Goal: Information Seeking & Learning: Learn about a topic

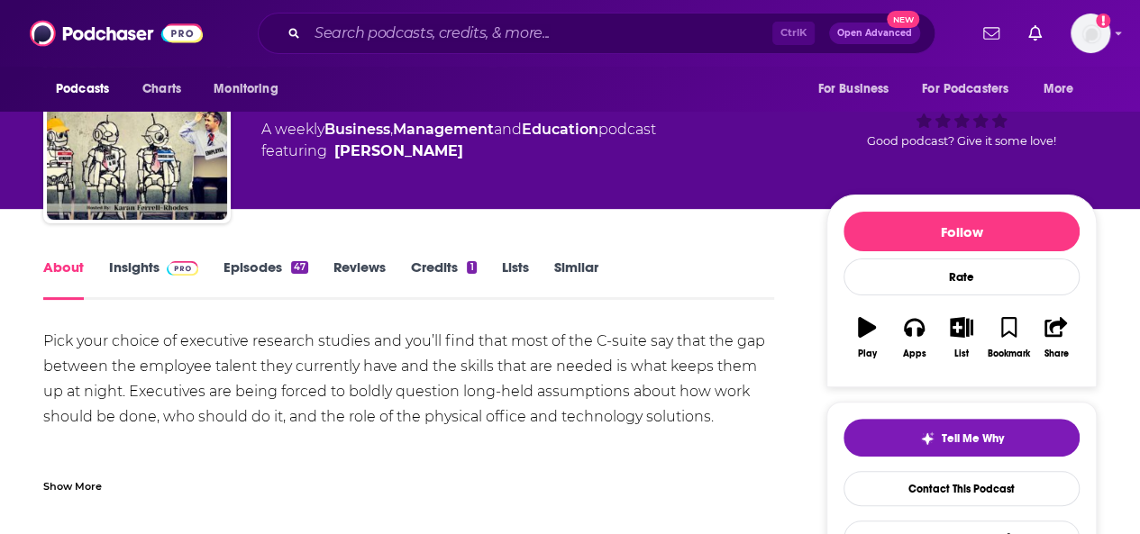
click at [134, 263] on link "Insights" at bounding box center [153, 279] width 89 height 41
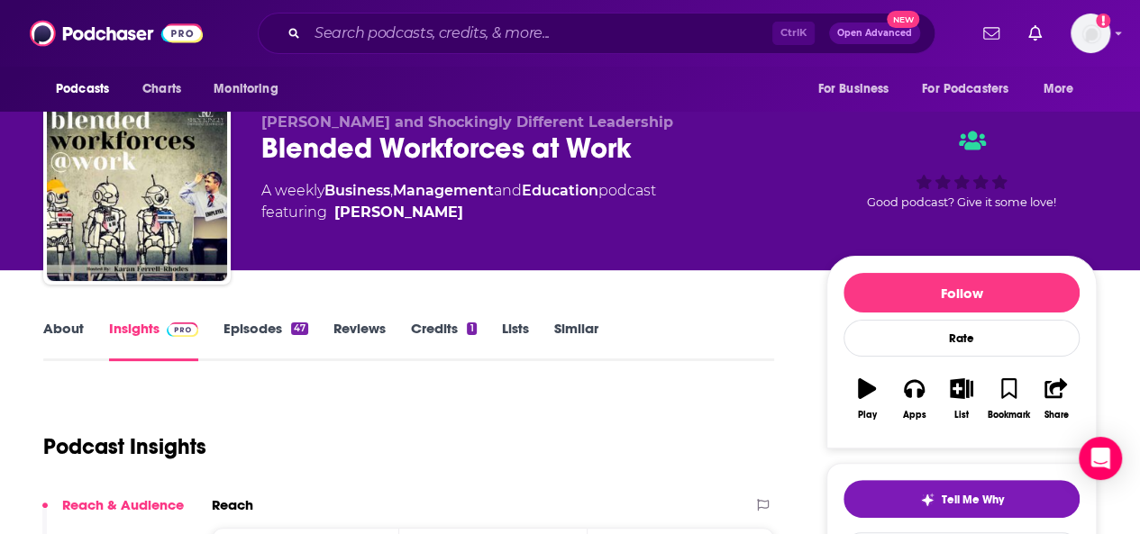
scroll to position [27, 0]
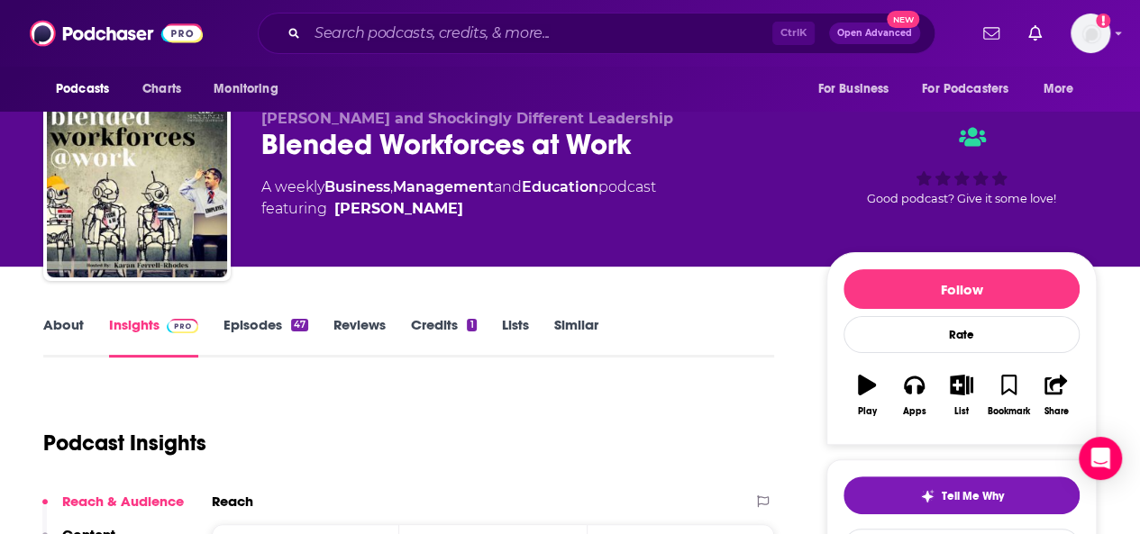
click at [262, 329] on link "Episodes 47" at bounding box center [265, 336] width 85 height 41
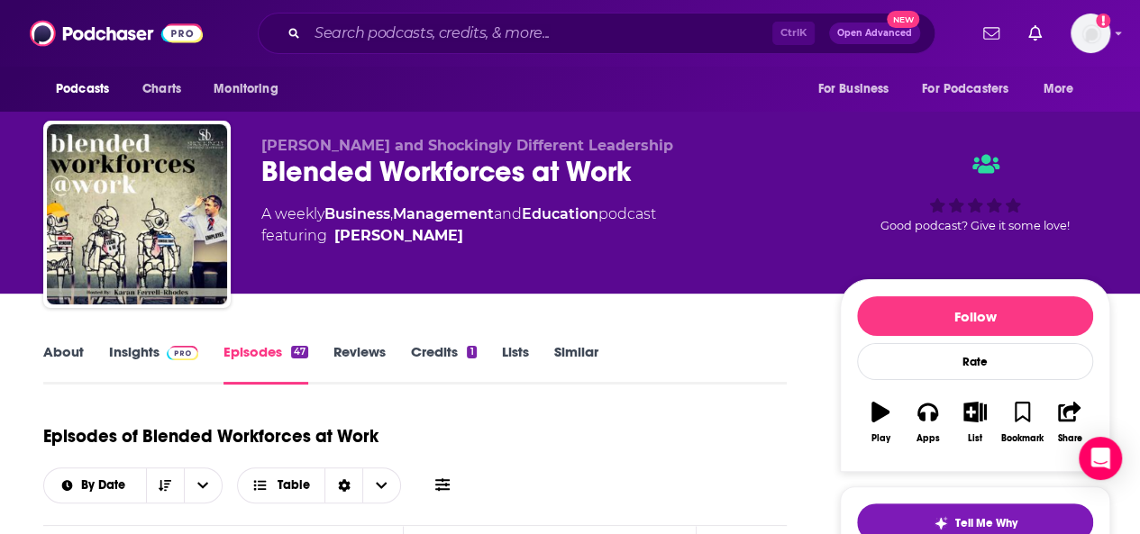
click at [117, 351] on link "Insights" at bounding box center [153, 363] width 89 height 41
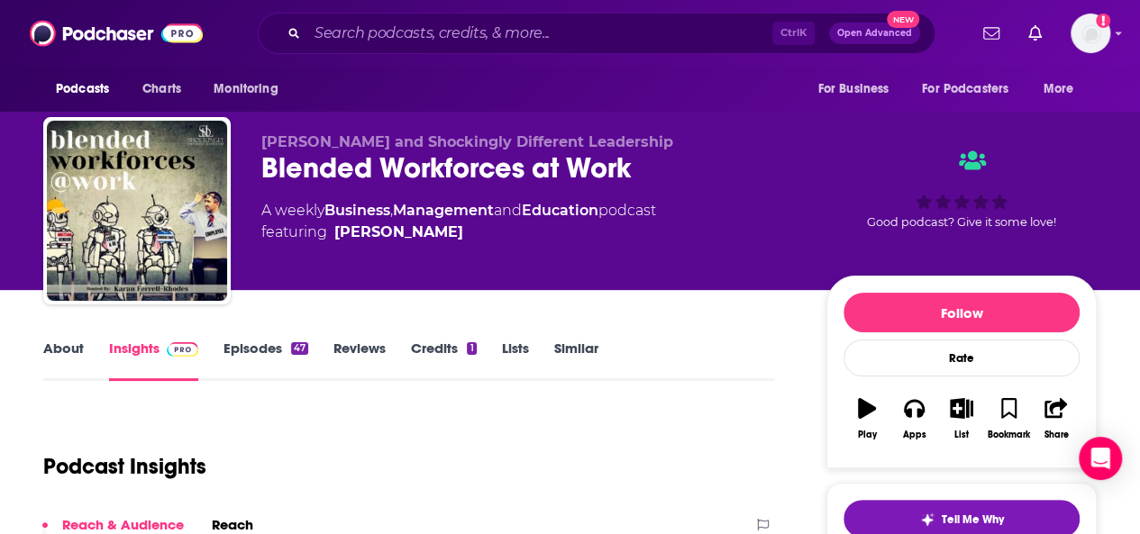
scroll to position [3, 0]
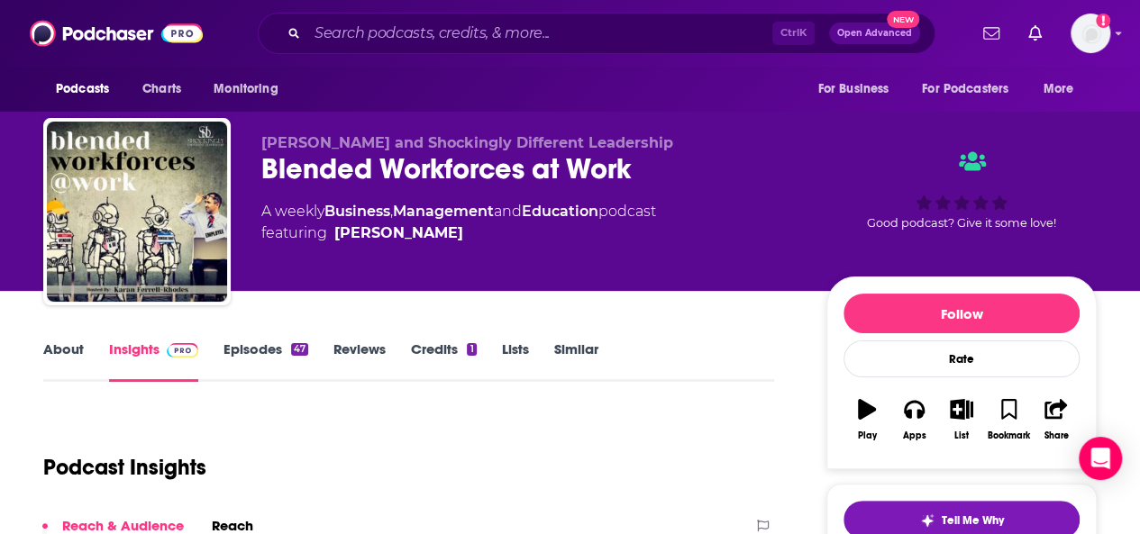
click at [449, 345] on link "Credits 1" at bounding box center [443, 361] width 65 height 41
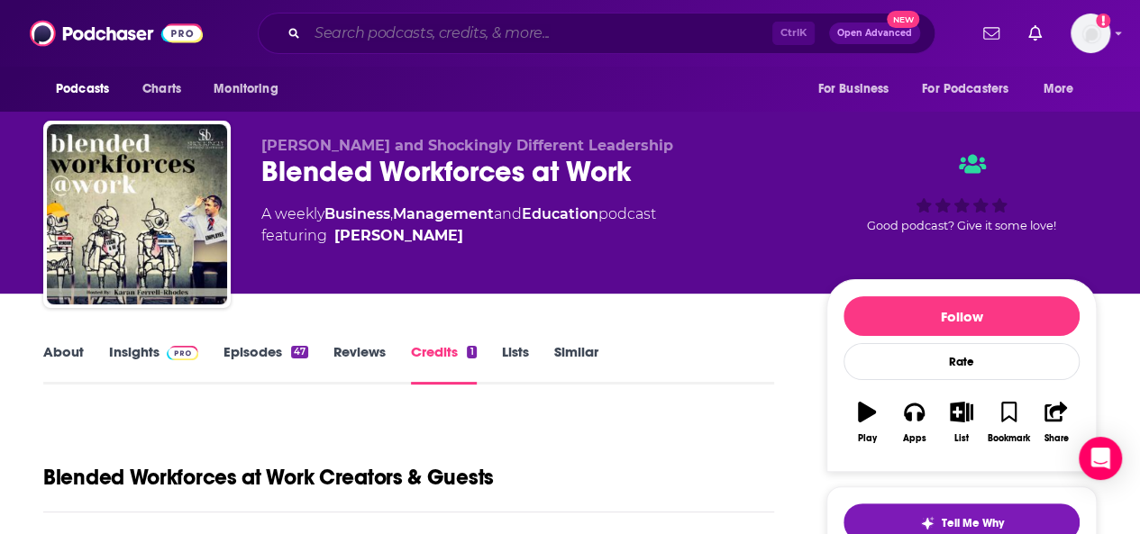
click at [351, 27] on input "Search podcasts, credits, & more..." at bounding box center [539, 33] width 465 height 29
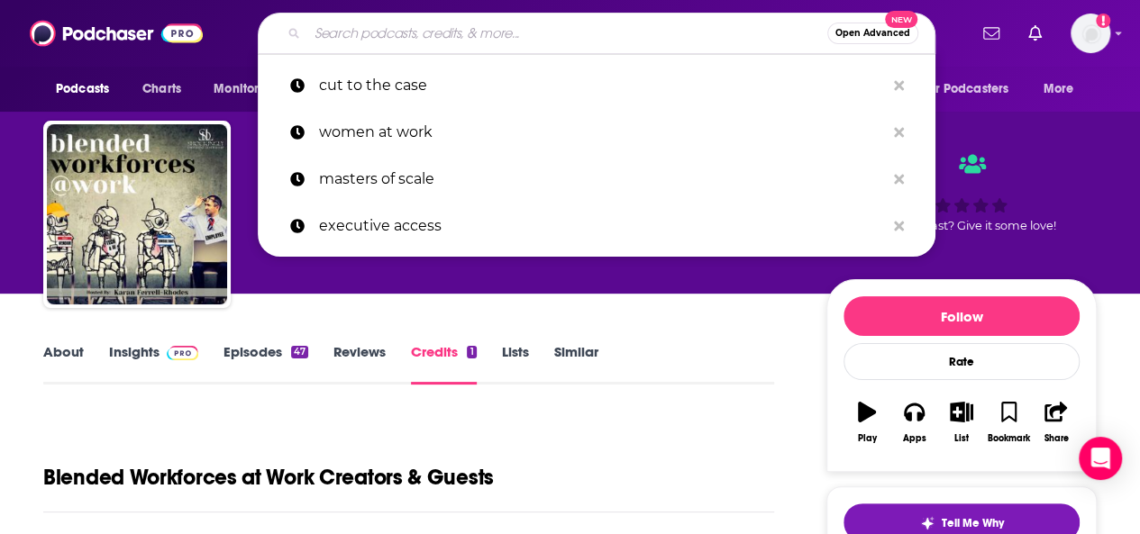
paste input "The Software Leaders Uncensored Podcast"
type input "The Software Leaders Uncensored Podcast"
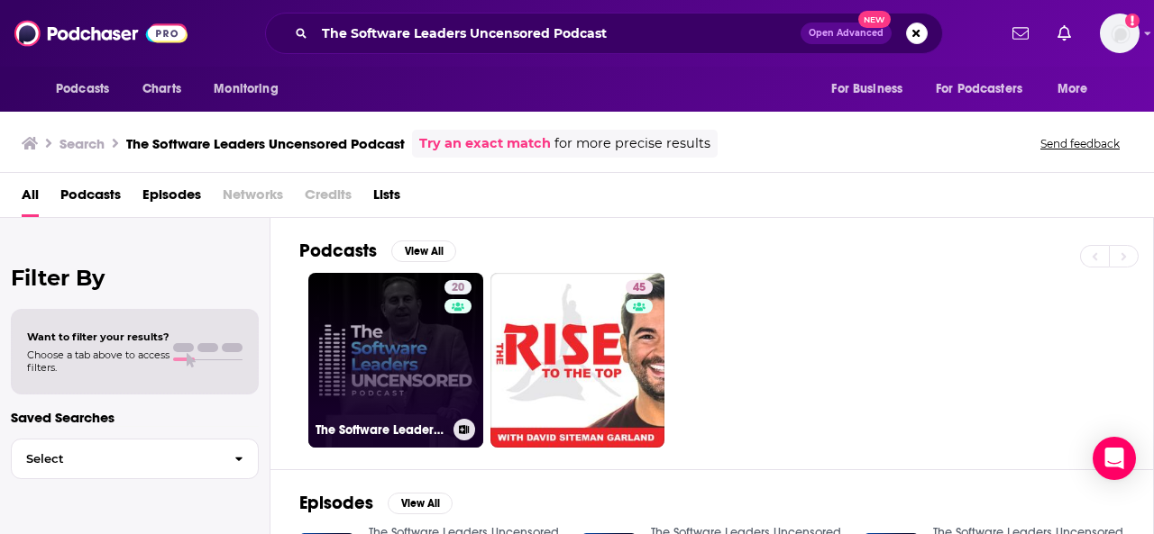
click at [397, 315] on link "20 The Software Leaders Uncensored Podcast" at bounding box center [395, 360] width 175 height 175
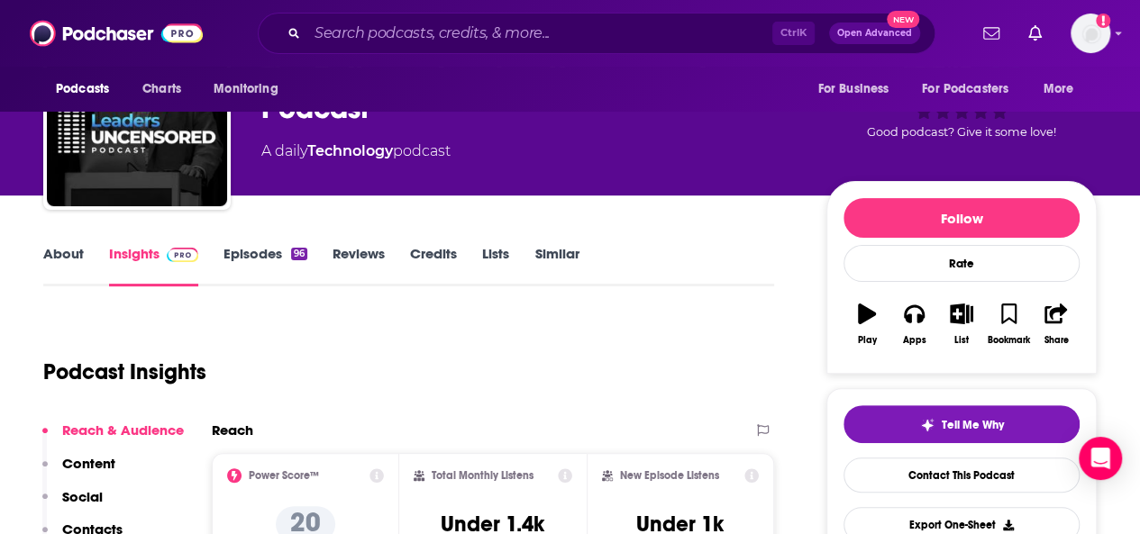
scroll to position [101, 0]
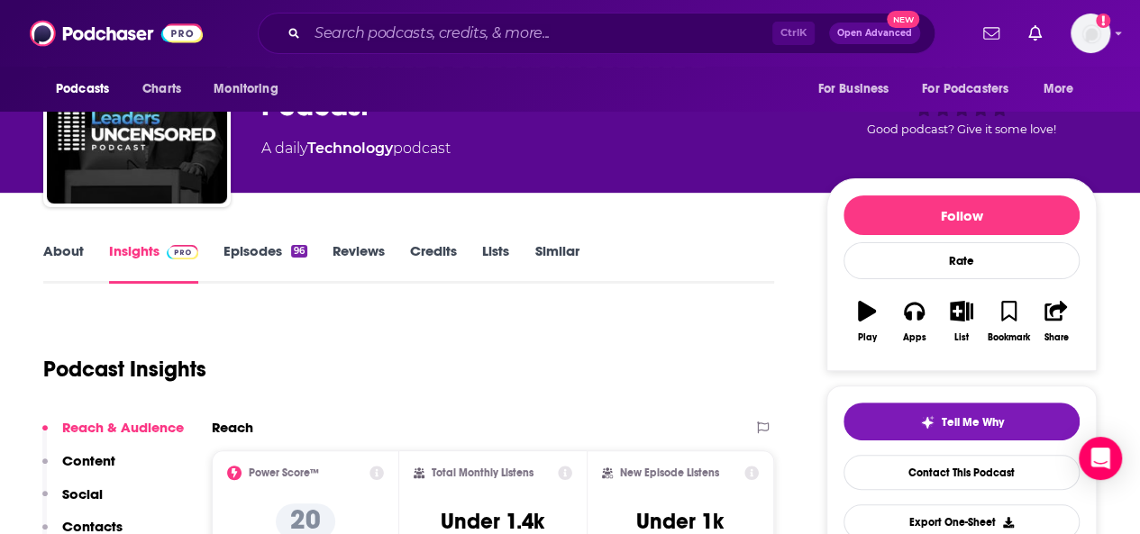
click at [260, 248] on link "Episodes 96" at bounding box center [265, 262] width 84 height 41
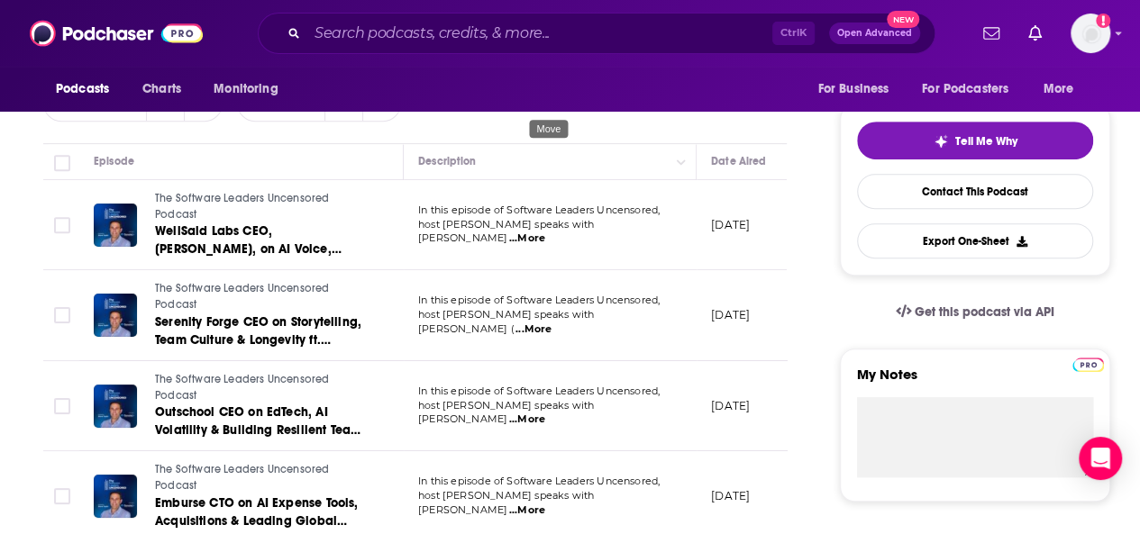
scroll to position [381, 0]
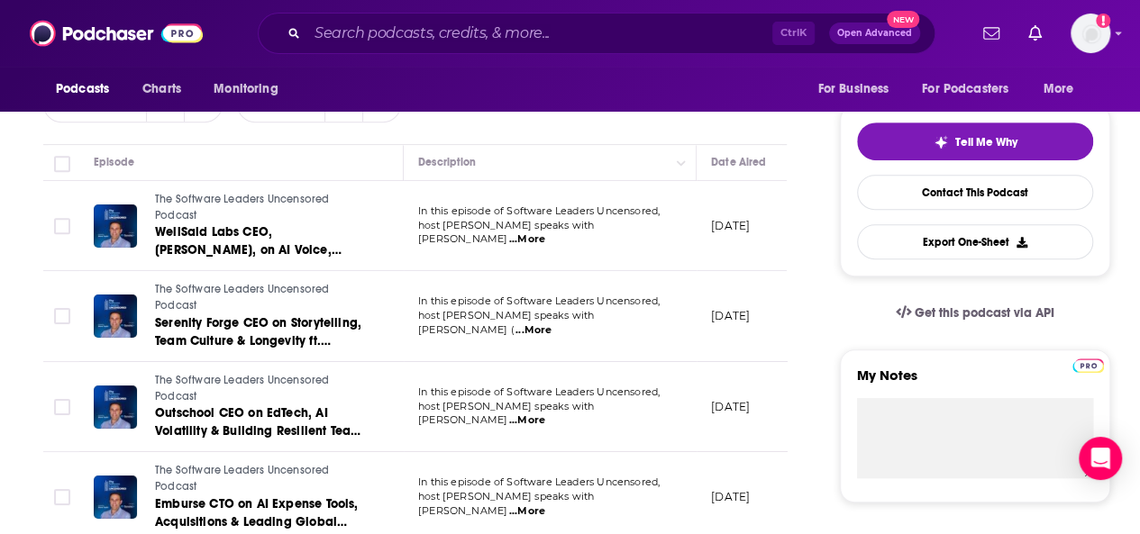
click at [545, 233] on span "...More" at bounding box center [527, 240] width 36 height 14
click at [674, 127] on div "Episodes of The Software Leaders Uncensored Podcast By Date Table" at bounding box center [414, 88] width 743 height 113
click at [552, 324] on span "...More" at bounding box center [533, 331] width 36 height 14
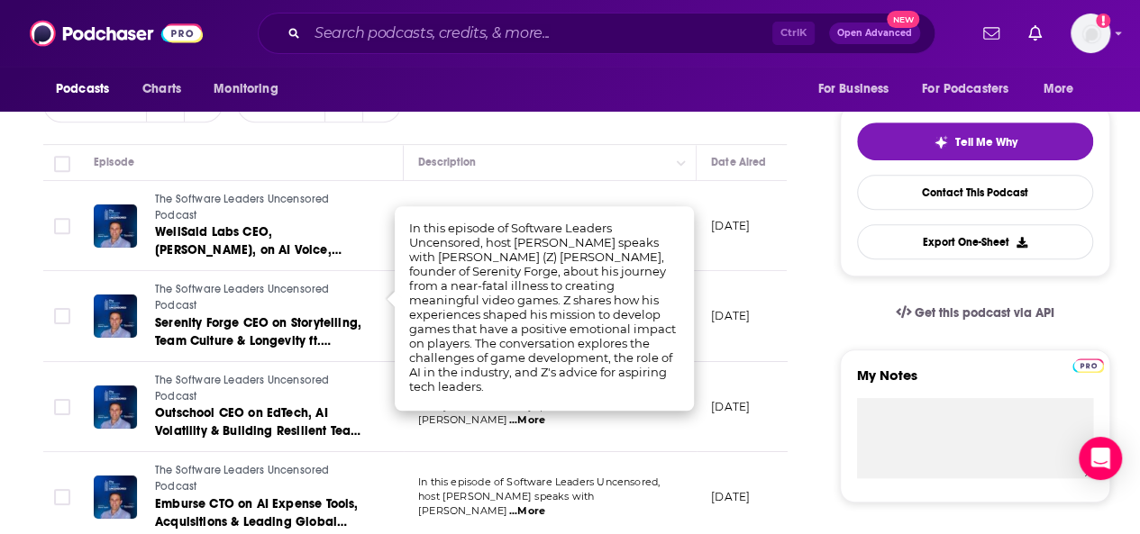
click at [687, 127] on div "Episodes of The Software Leaders Uncensored Podcast By Date Table" at bounding box center [414, 88] width 743 height 113
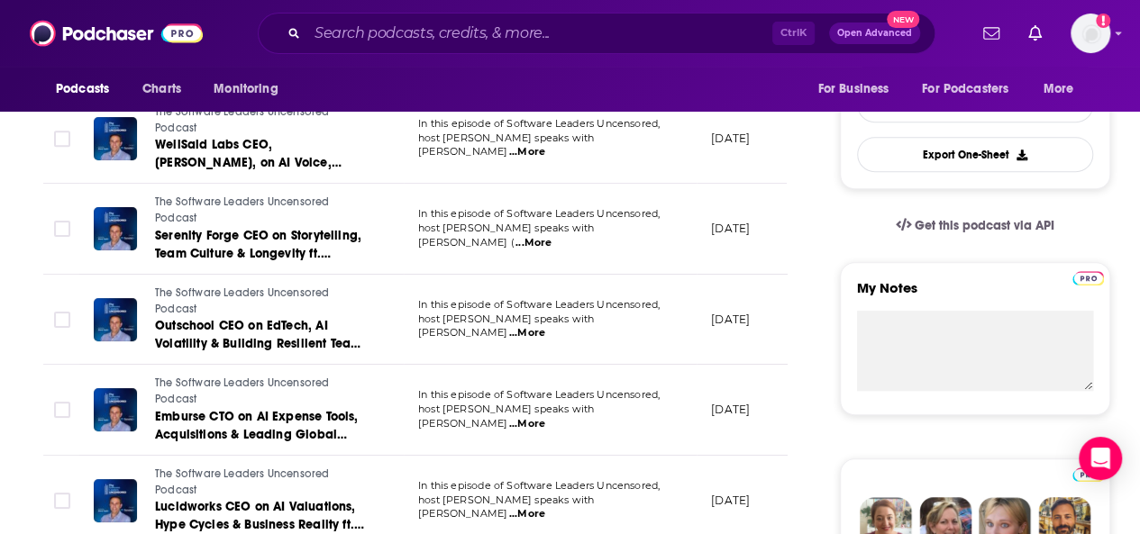
scroll to position [468, 0]
click at [545, 327] on span "...More" at bounding box center [527, 334] width 36 height 14
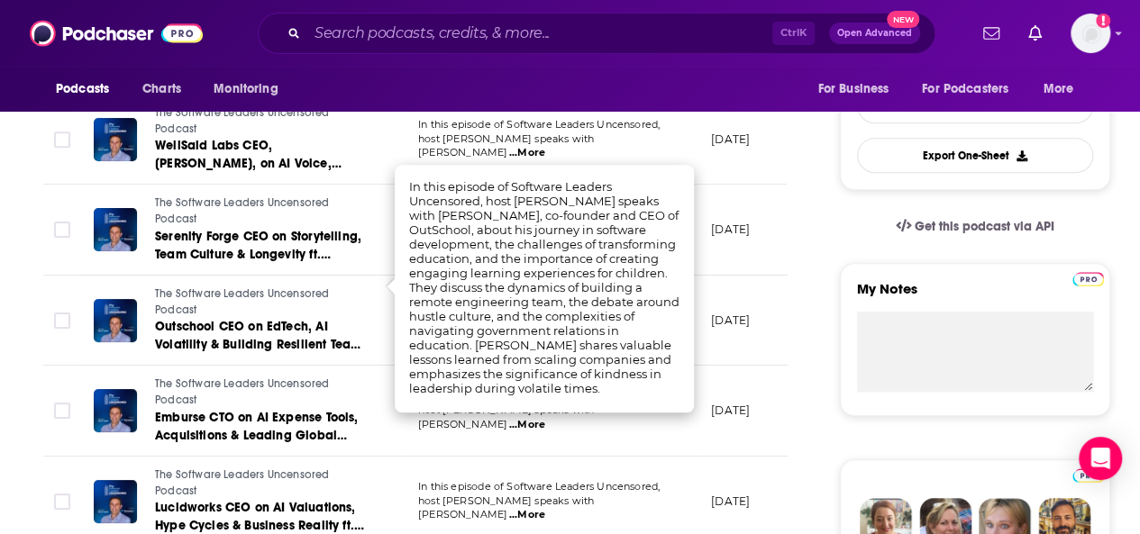
click at [661, 92] on div "Podcasts Charts Monitoring For Business For Podcasters More" at bounding box center [570, 89] width 1140 height 45
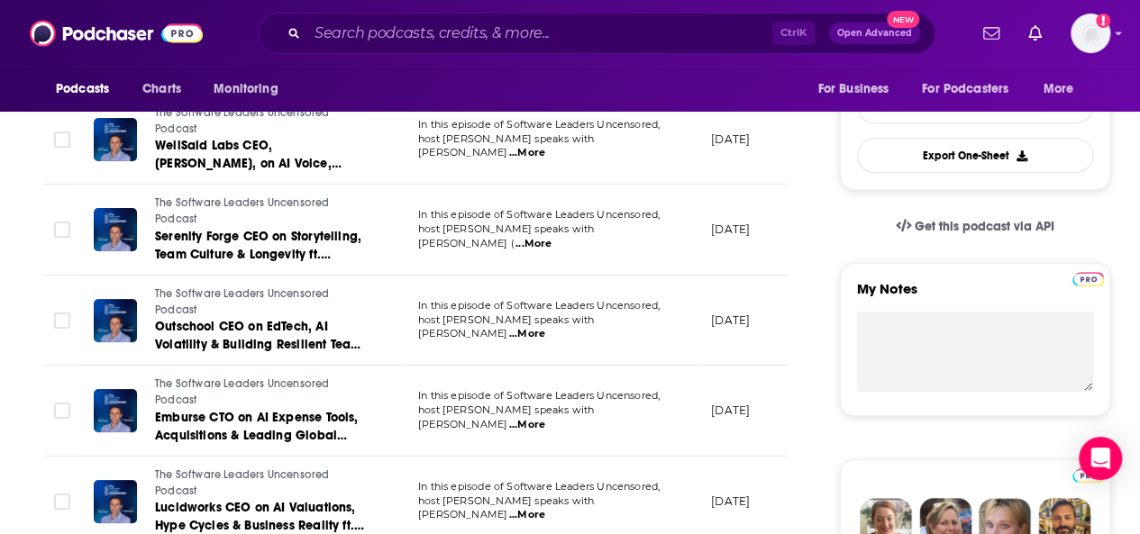
click at [545, 418] on span "...More" at bounding box center [527, 425] width 36 height 14
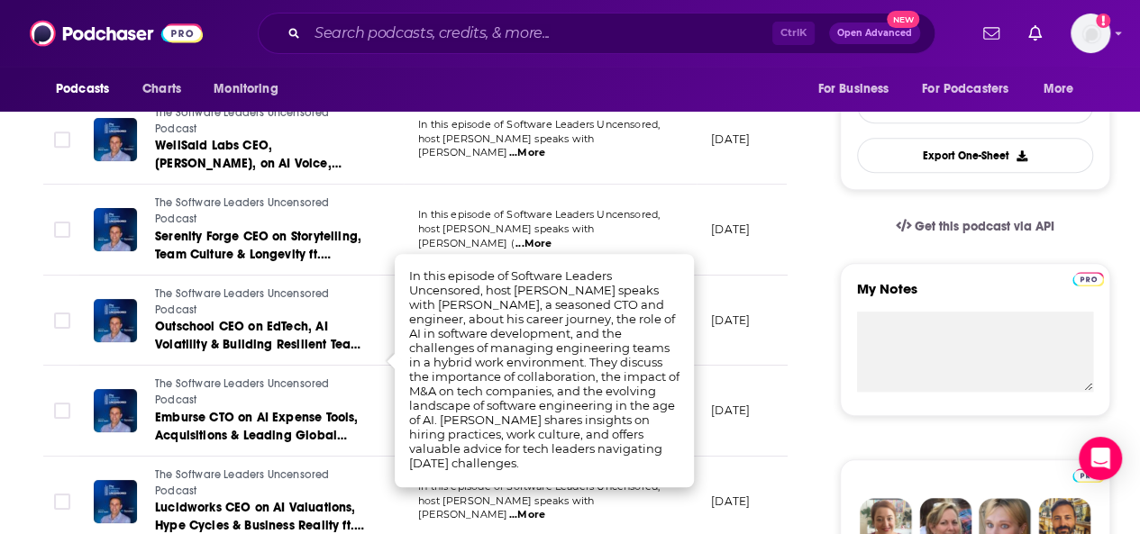
click at [643, 59] on div "Podcasts Charts Monitoring Ctrl K Open Advanced New For Business For Podcasters…" at bounding box center [570, 33] width 1140 height 67
